Goal: Communication & Community: Participate in discussion

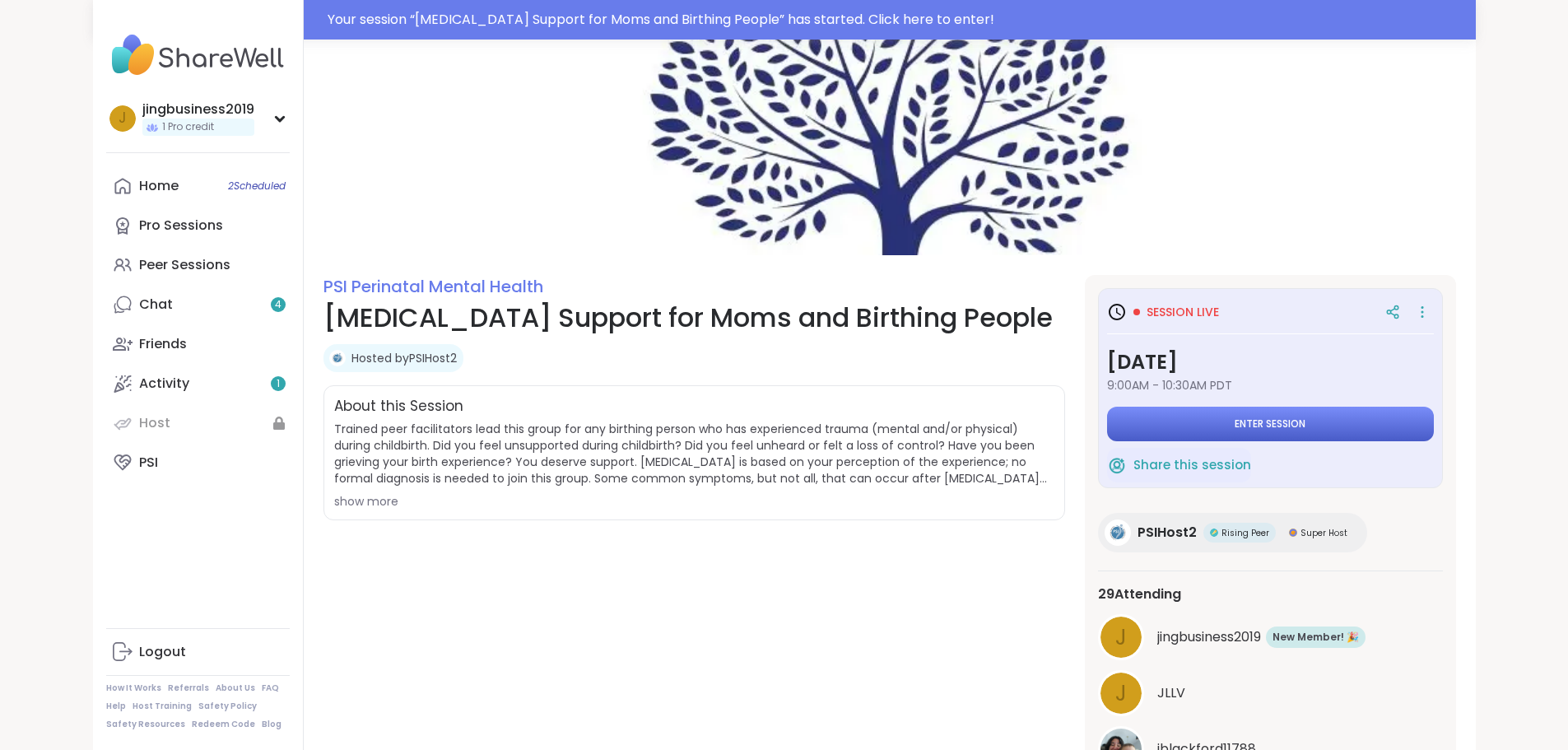
click at [1306, 419] on span "Enter session" at bounding box center [1270, 424] width 71 height 14
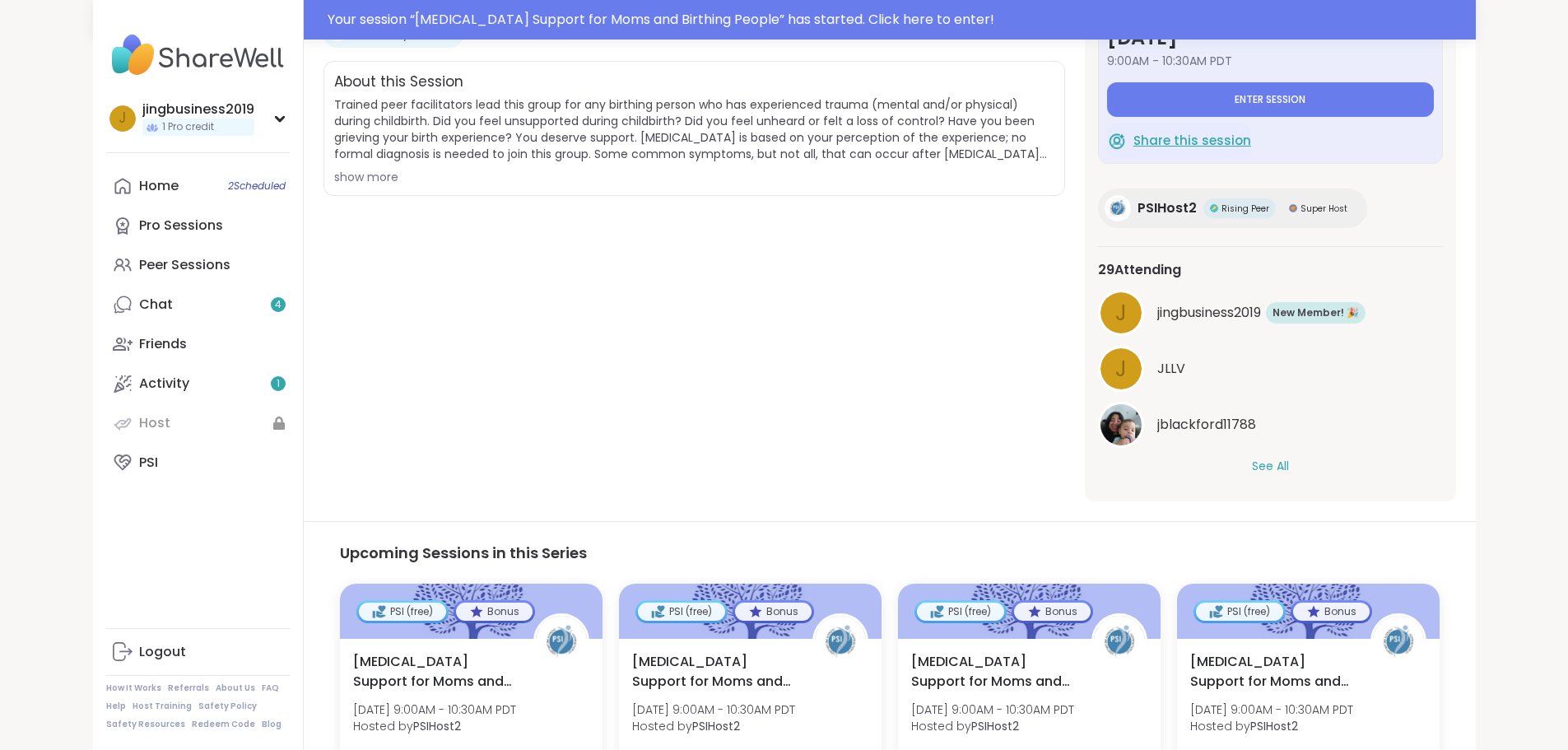
scroll to position [330, 0]
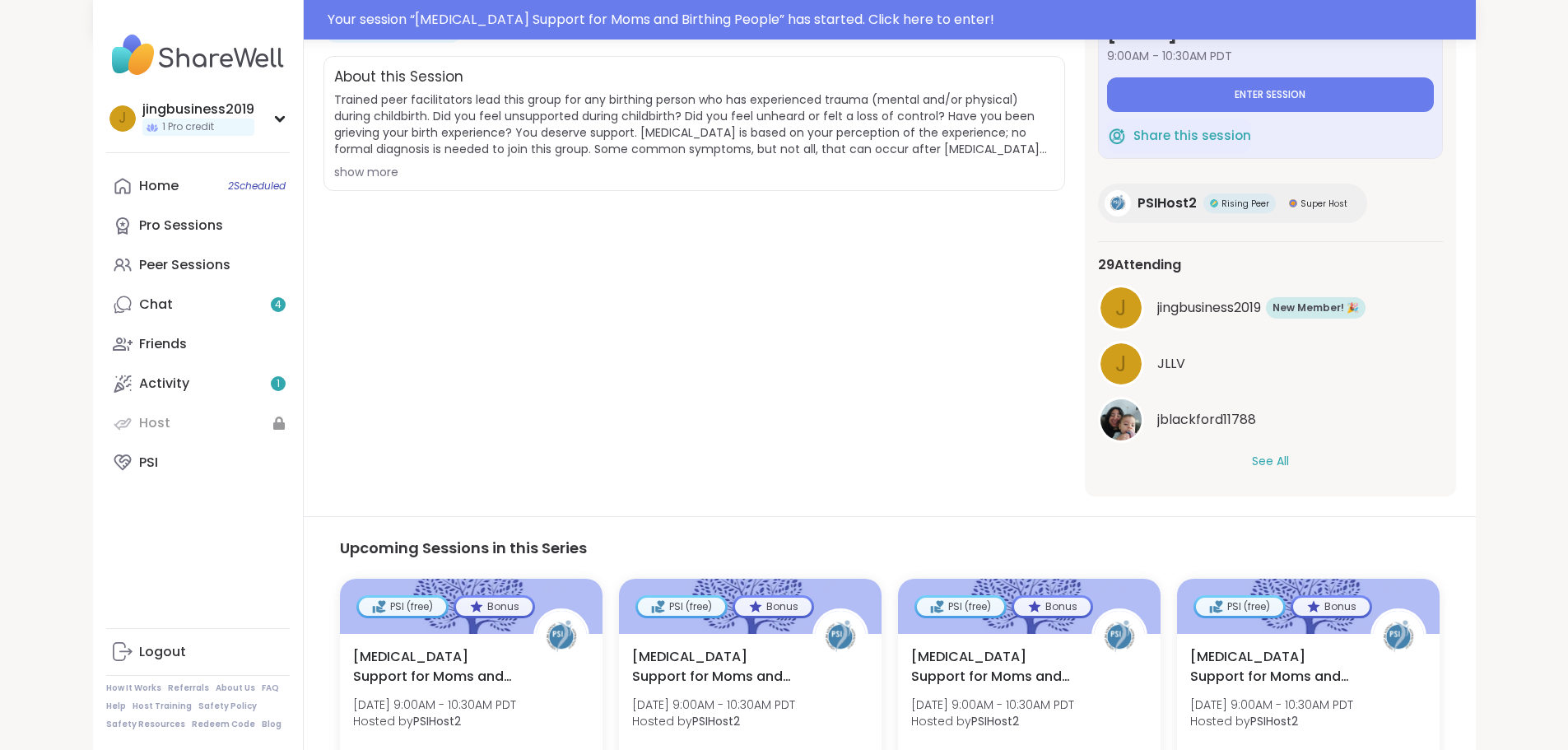
click at [1289, 462] on button "See All" at bounding box center [1271, 461] width 37 height 17
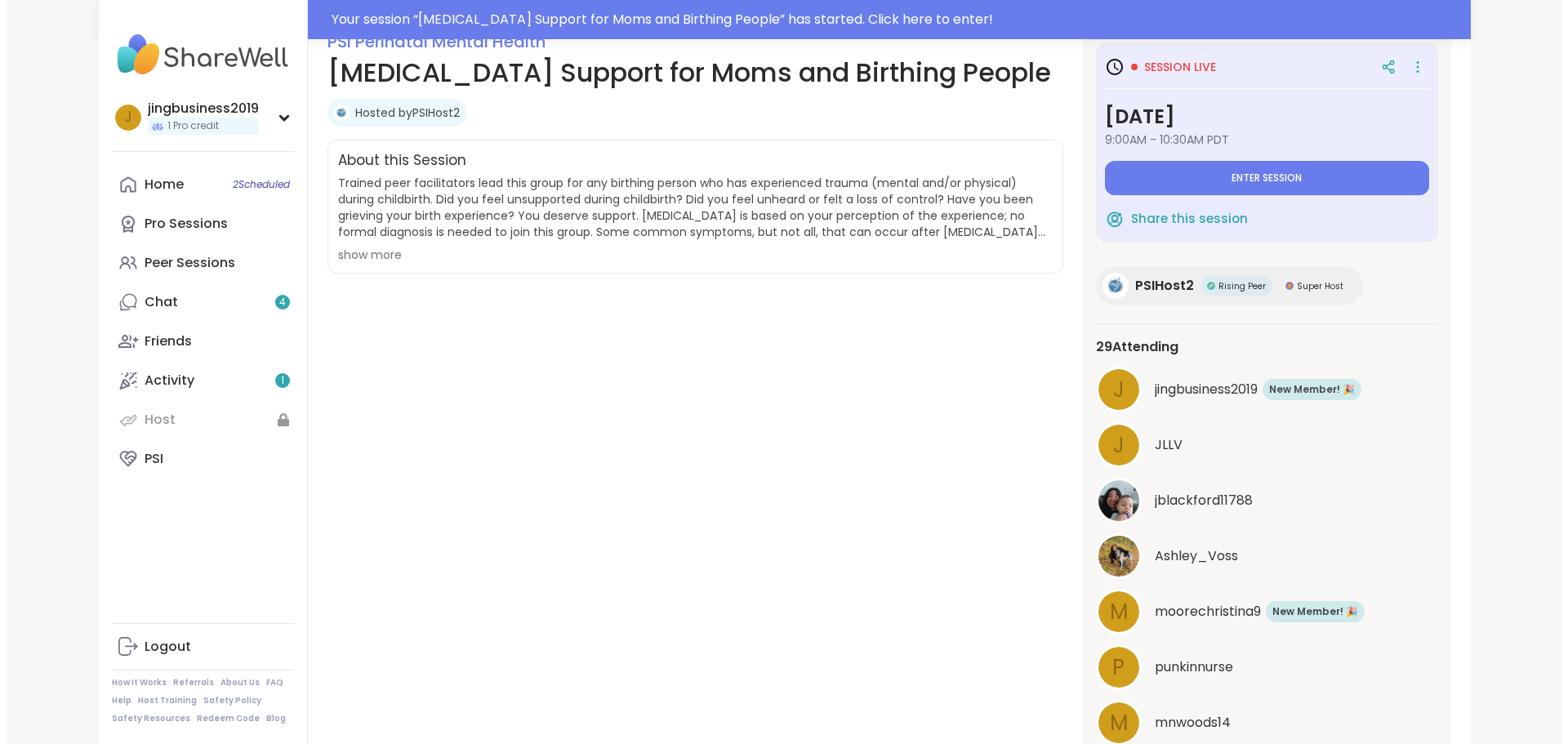
scroll to position [0, 0]
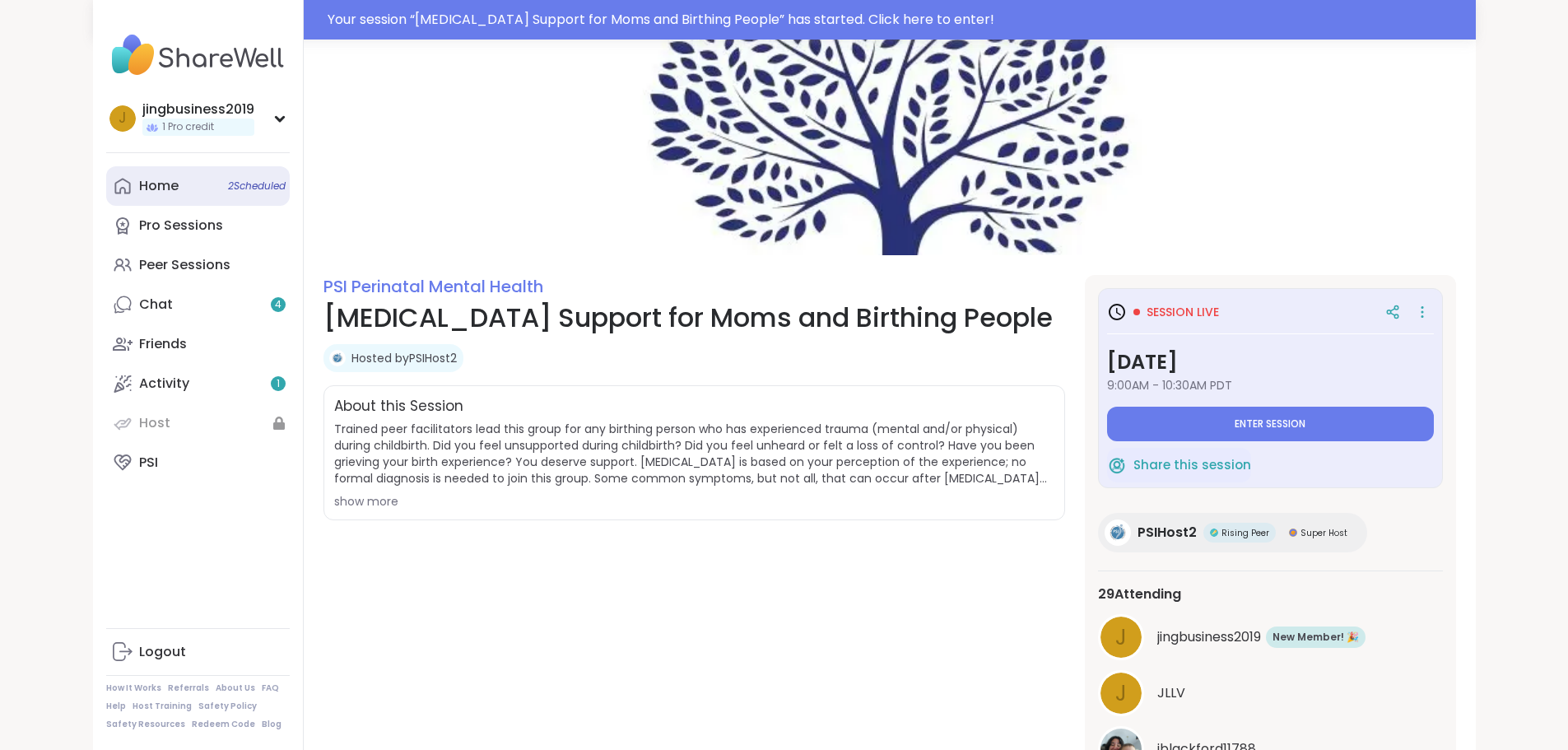
click at [228, 179] on span "2 Scheduled" at bounding box center [257, 186] width 58 height 14
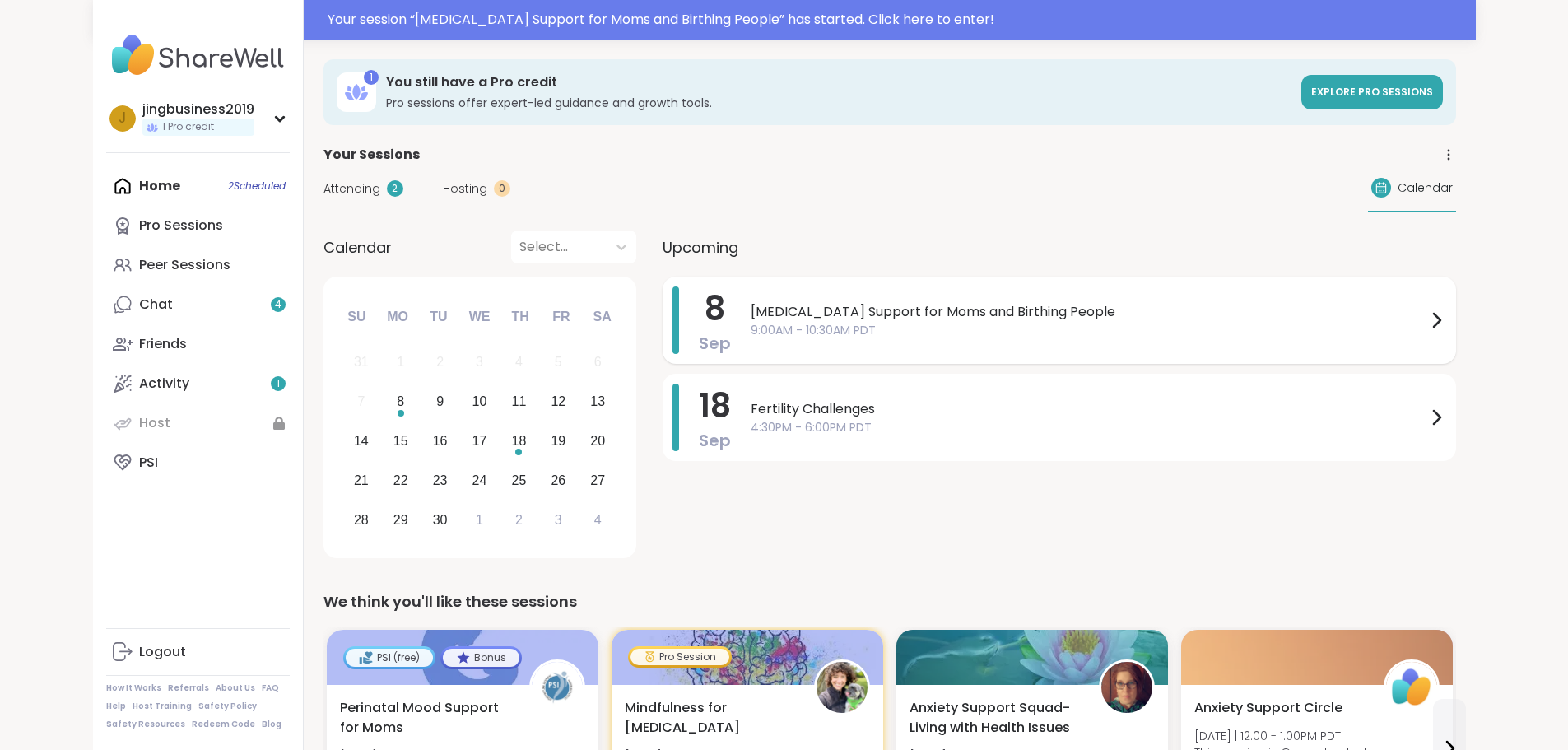
click at [797, 323] on span "9:00AM - 10:30AM PDT" at bounding box center [1089, 330] width 676 height 17
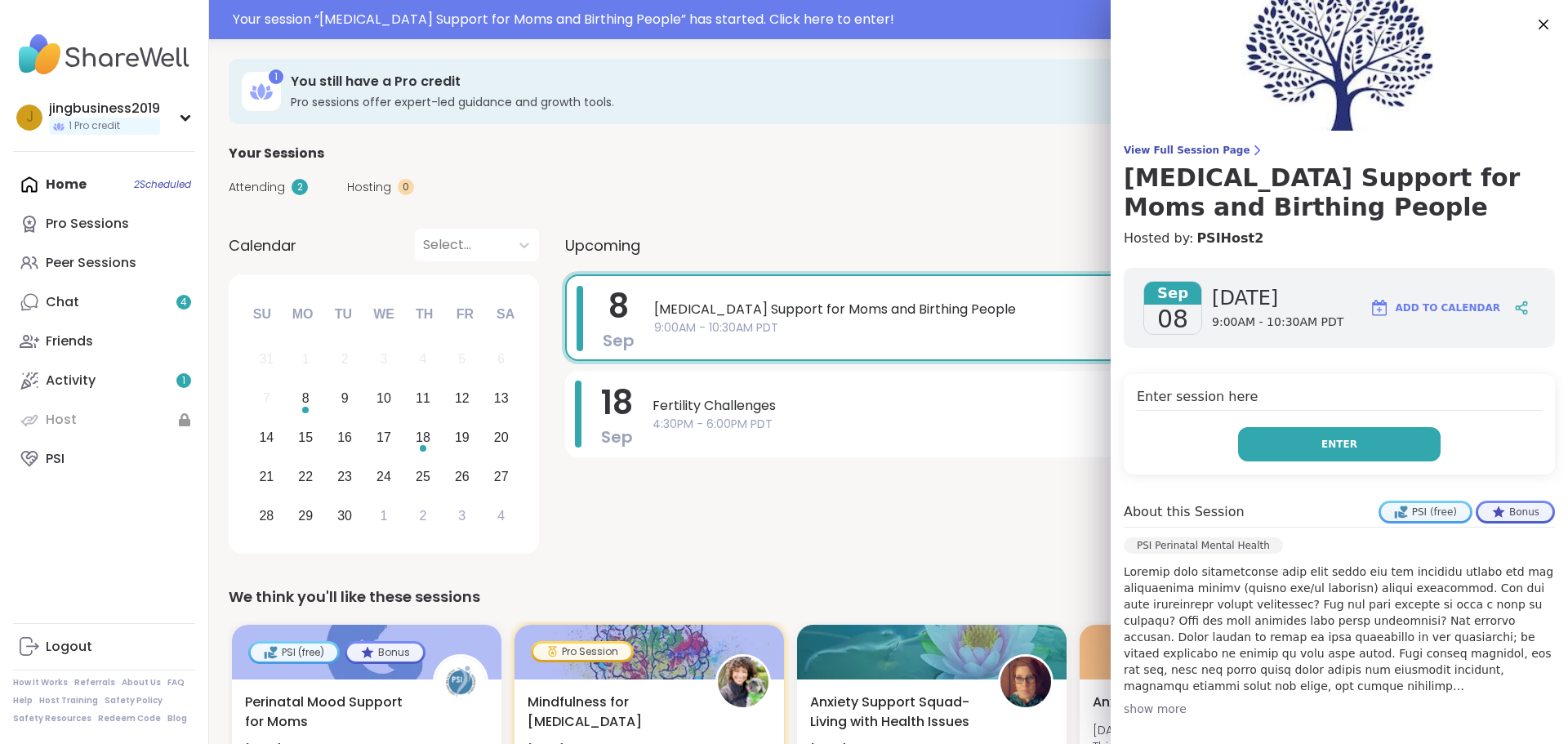
click at [1357, 438] on button "Enter" at bounding box center [1339, 444] width 202 height 35
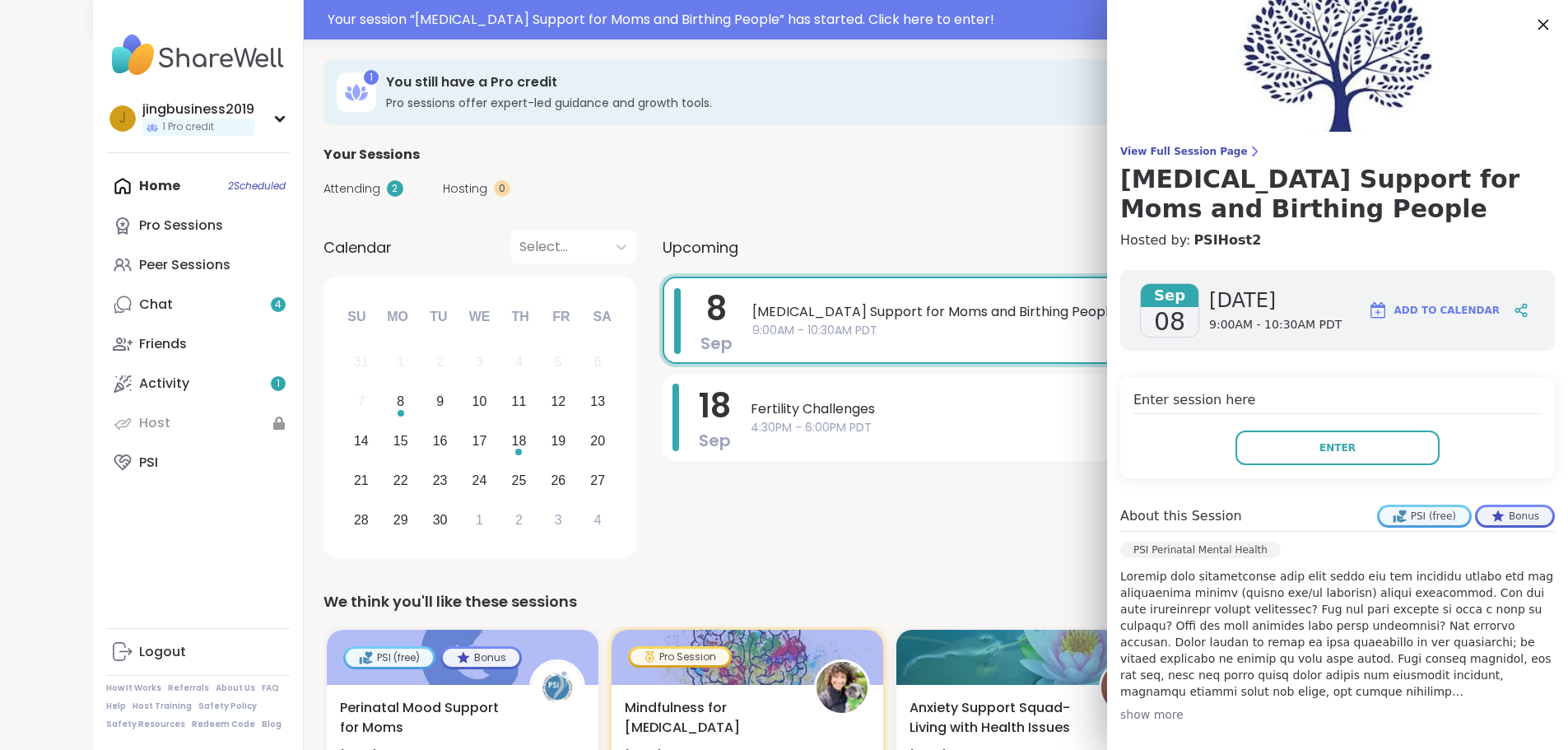
click at [1533, 25] on icon at bounding box center [1543, 24] width 20 height 20
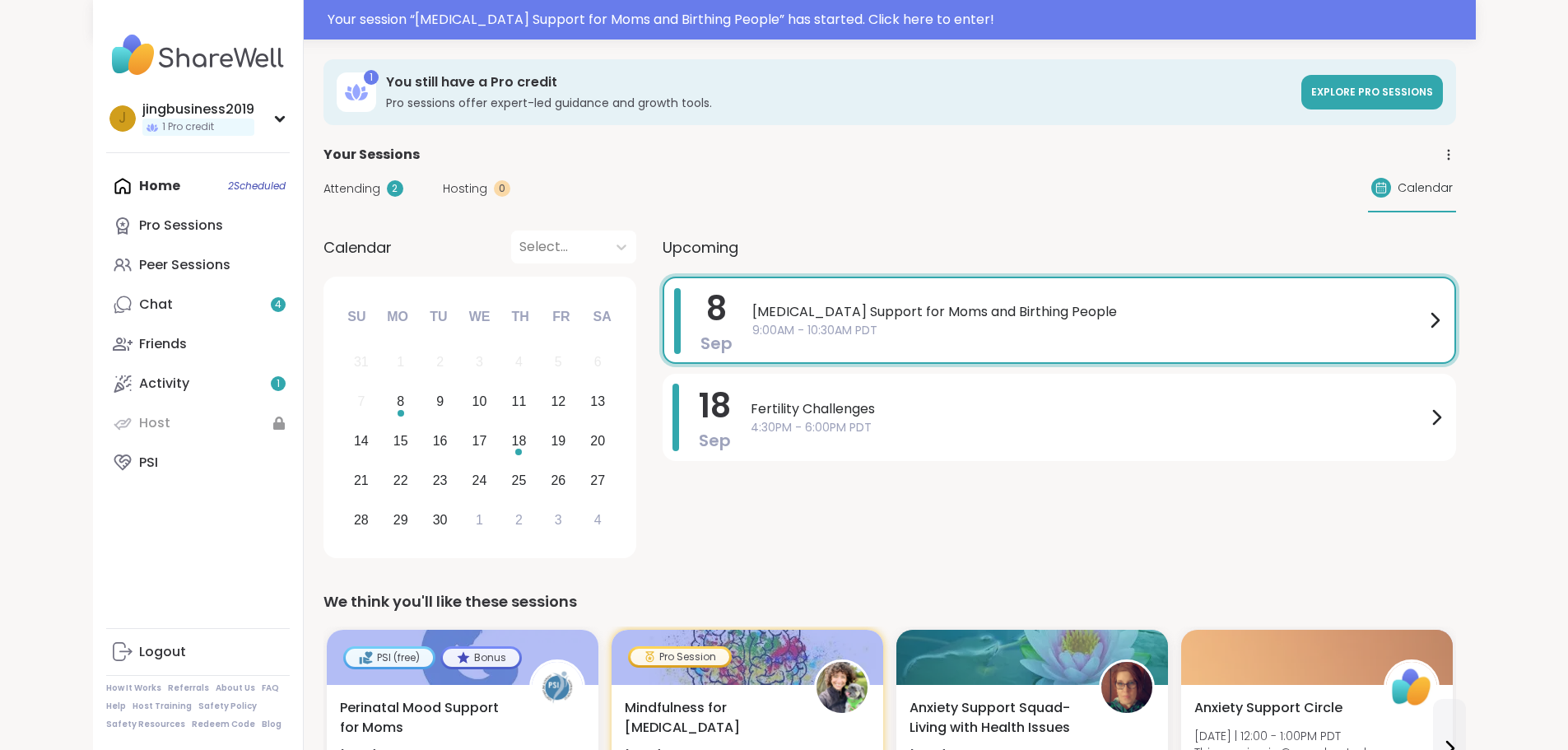
click at [757, 326] on span "9:00AM - 10:30AM PDT" at bounding box center [1089, 330] width 673 height 17
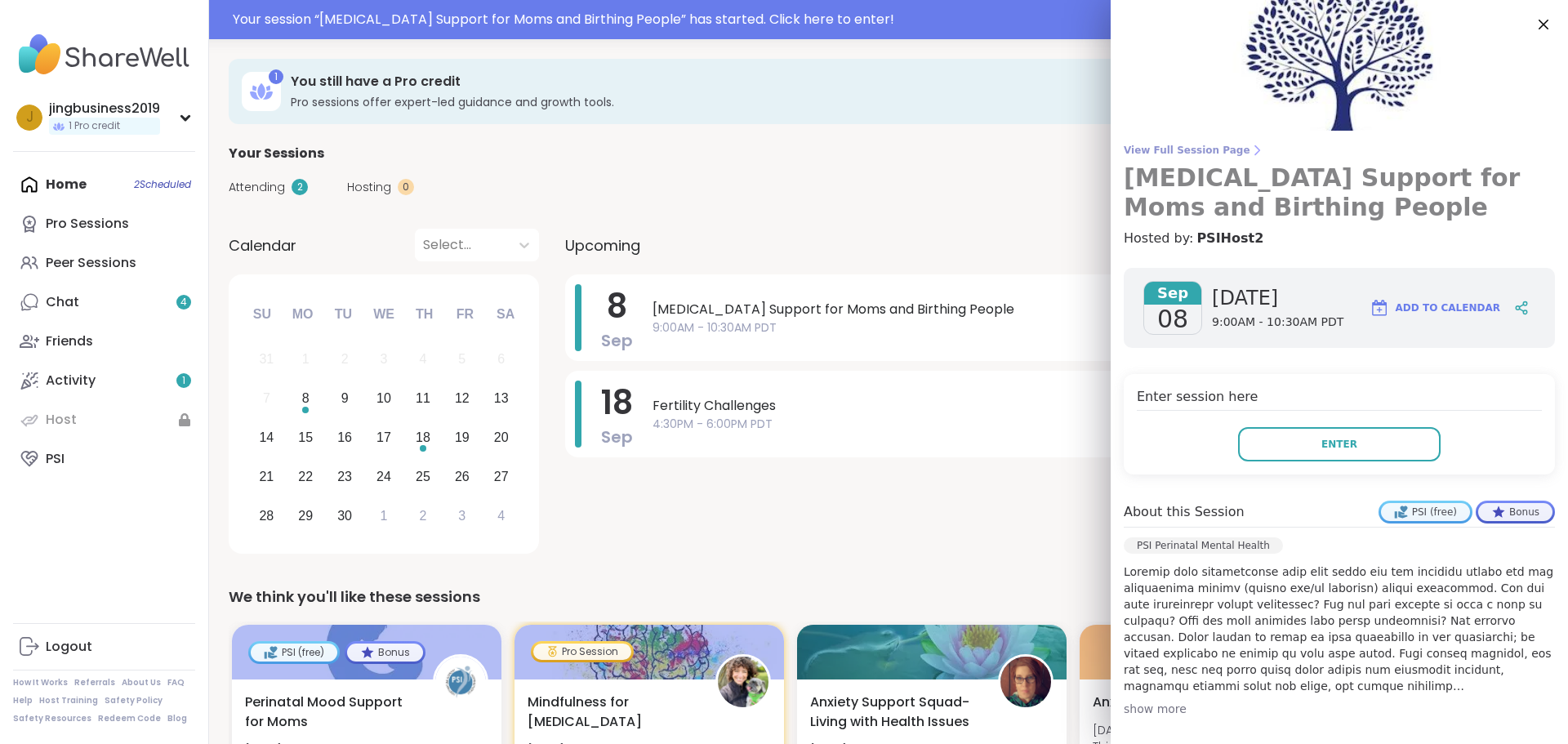
click at [1185, 153] on span "View Full Session Page" at bounding box center [1340, 151] width 431 height 13
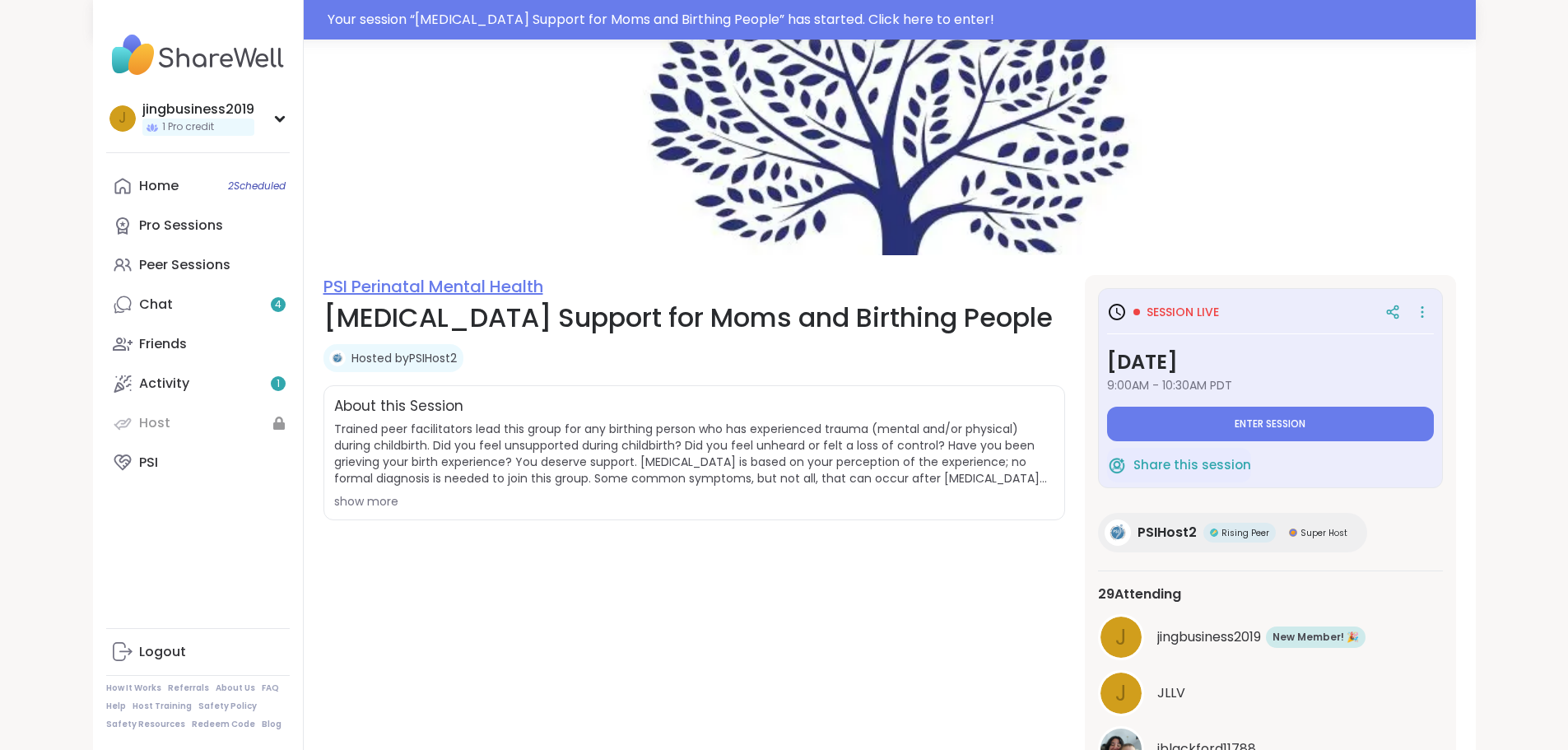
click at [324, 278] on link "PSI Perinatal Mental Health" at bounding box center [433, 286] width 220 height 23
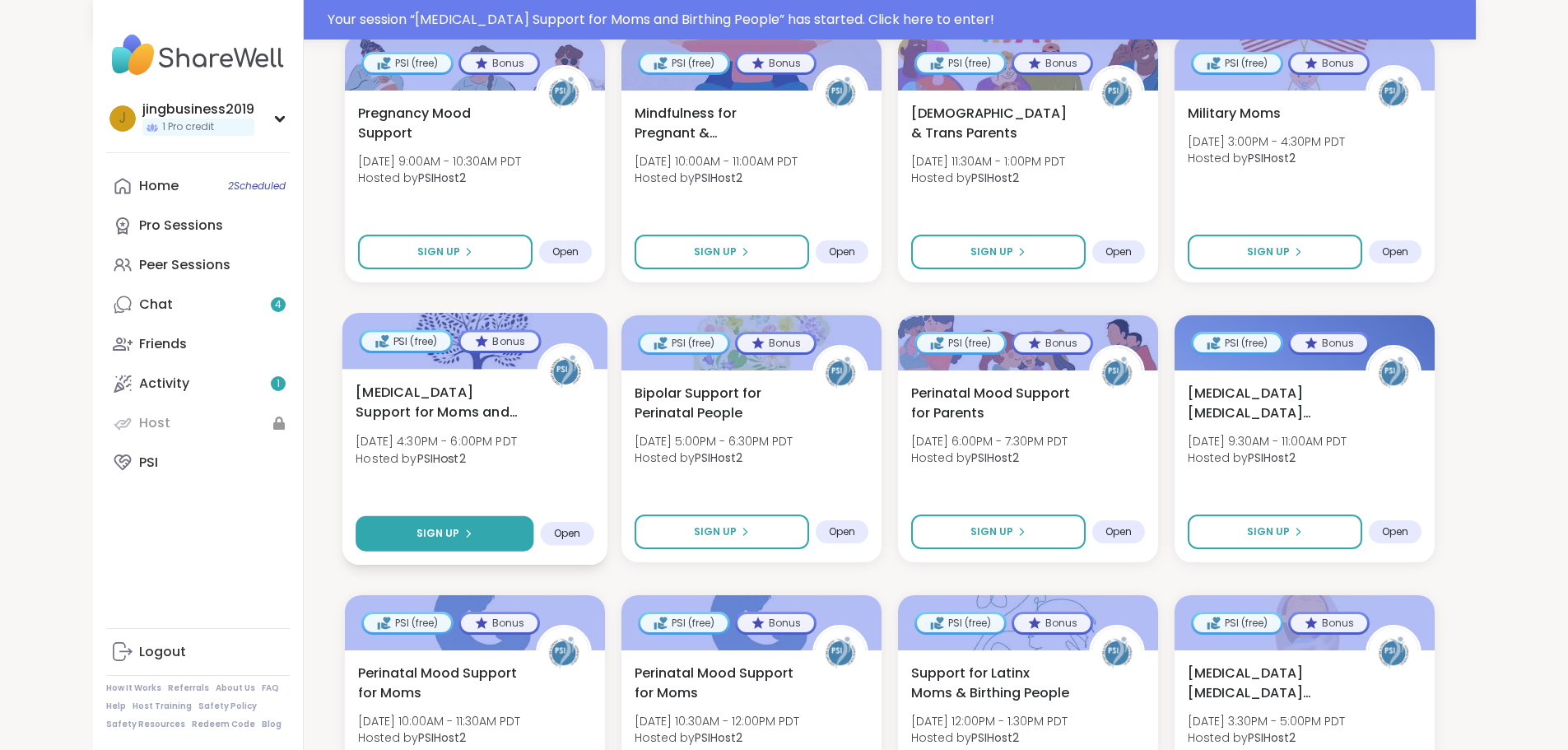
scroll to position [136, 0]
